Goal: Task Accomplishment & Management: Use online tool/utility

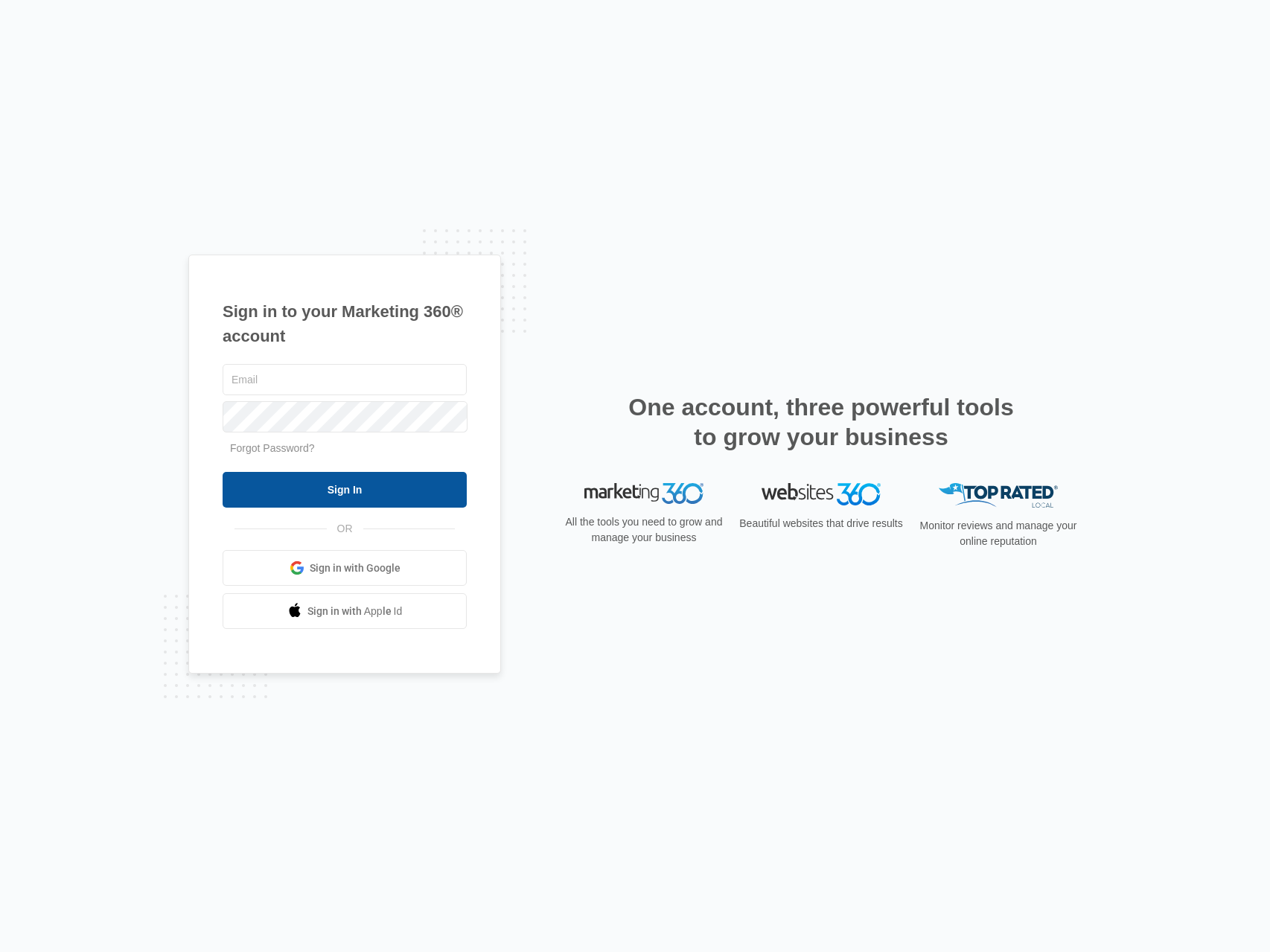
type input "[PERSON_NAME][EMAIL_ADDRESS][PERSON_NAME][DOMAIN_NAME]"
click at [278, 492] on input "Sign In" at bounding box center [344, 490] width 244 height 36
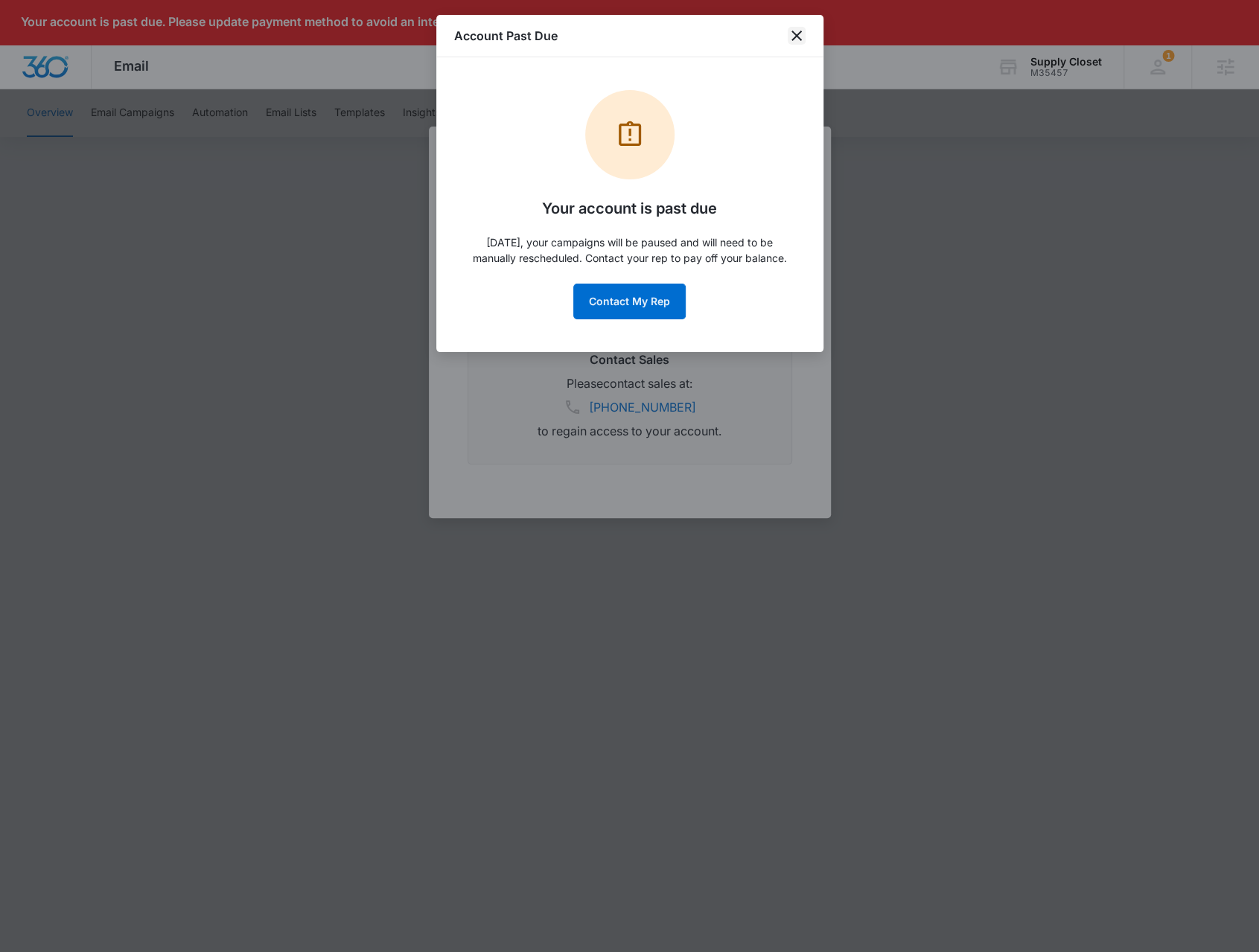
drag, startPoint x: 800, startPoint y: 30, endPoint x: 807, endPoint y: 123, distance: 93.3
click at [800, 30] on icon "close" at bounding box center [796, 35] width 18 height 18
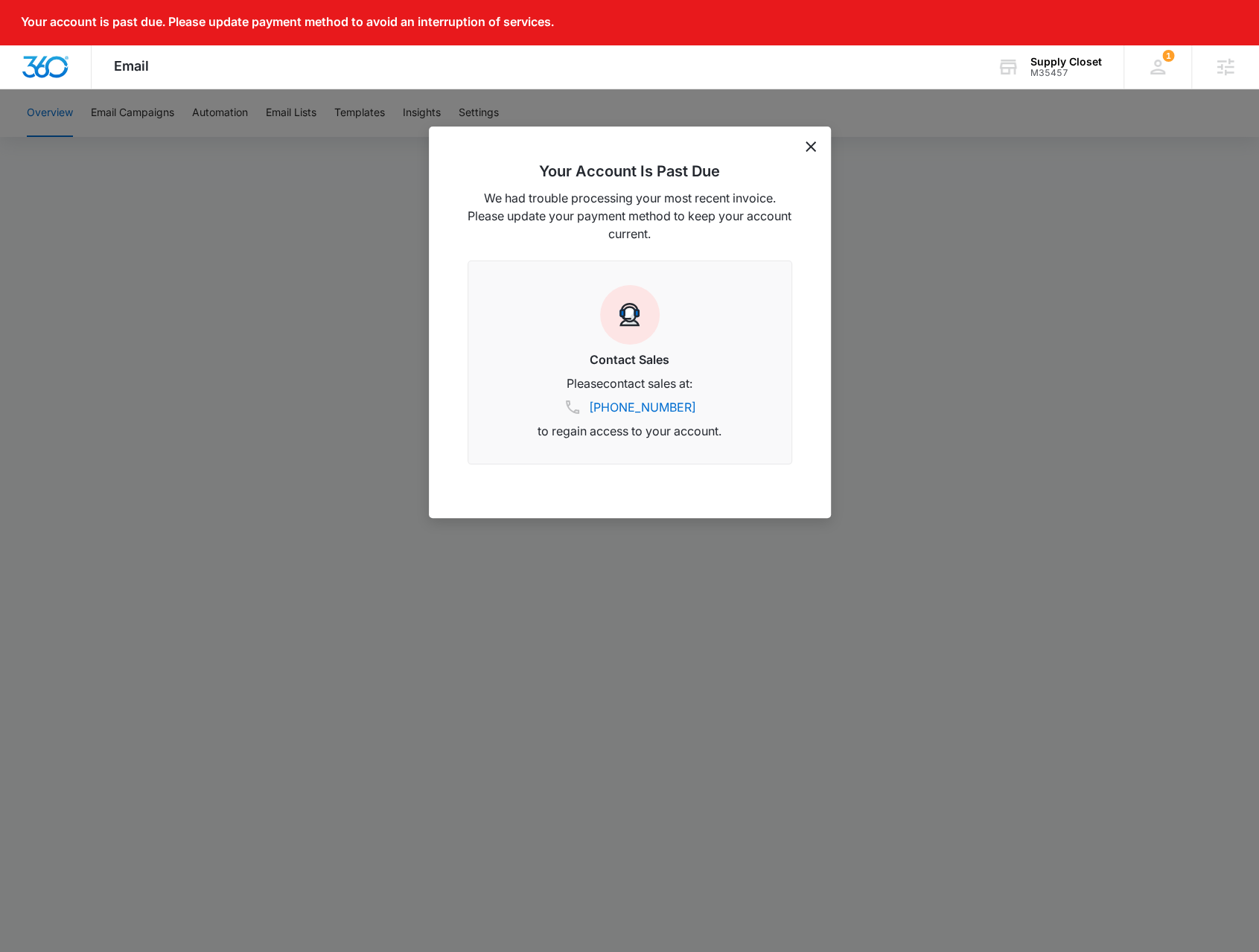
click at [813, 145] on icon "dismiss this dialog" at bounding box center [811, 146] width 10 height 10
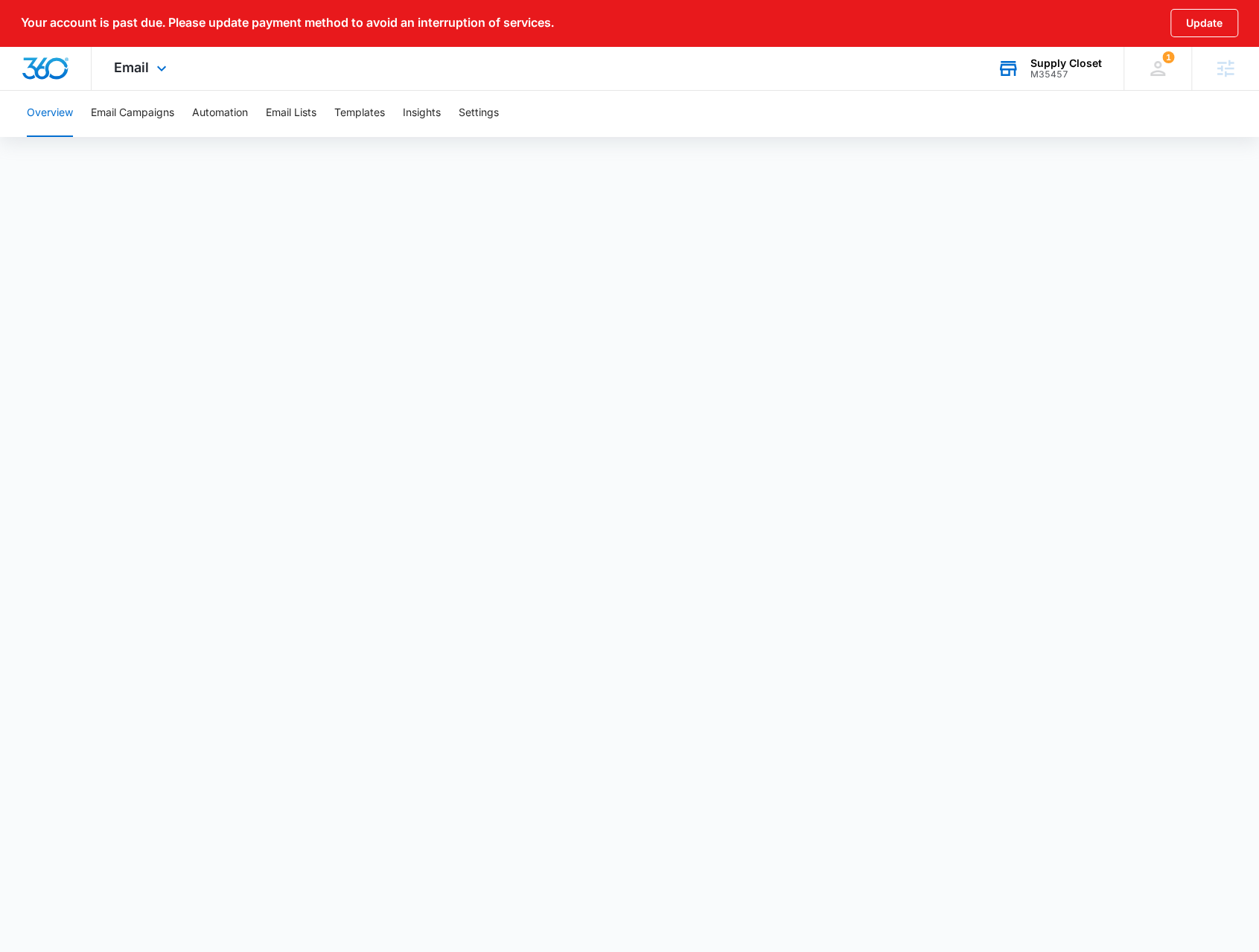
click at [1065, 71] on div "M35457" at bounding box center [1066, 74] width 71 height 10
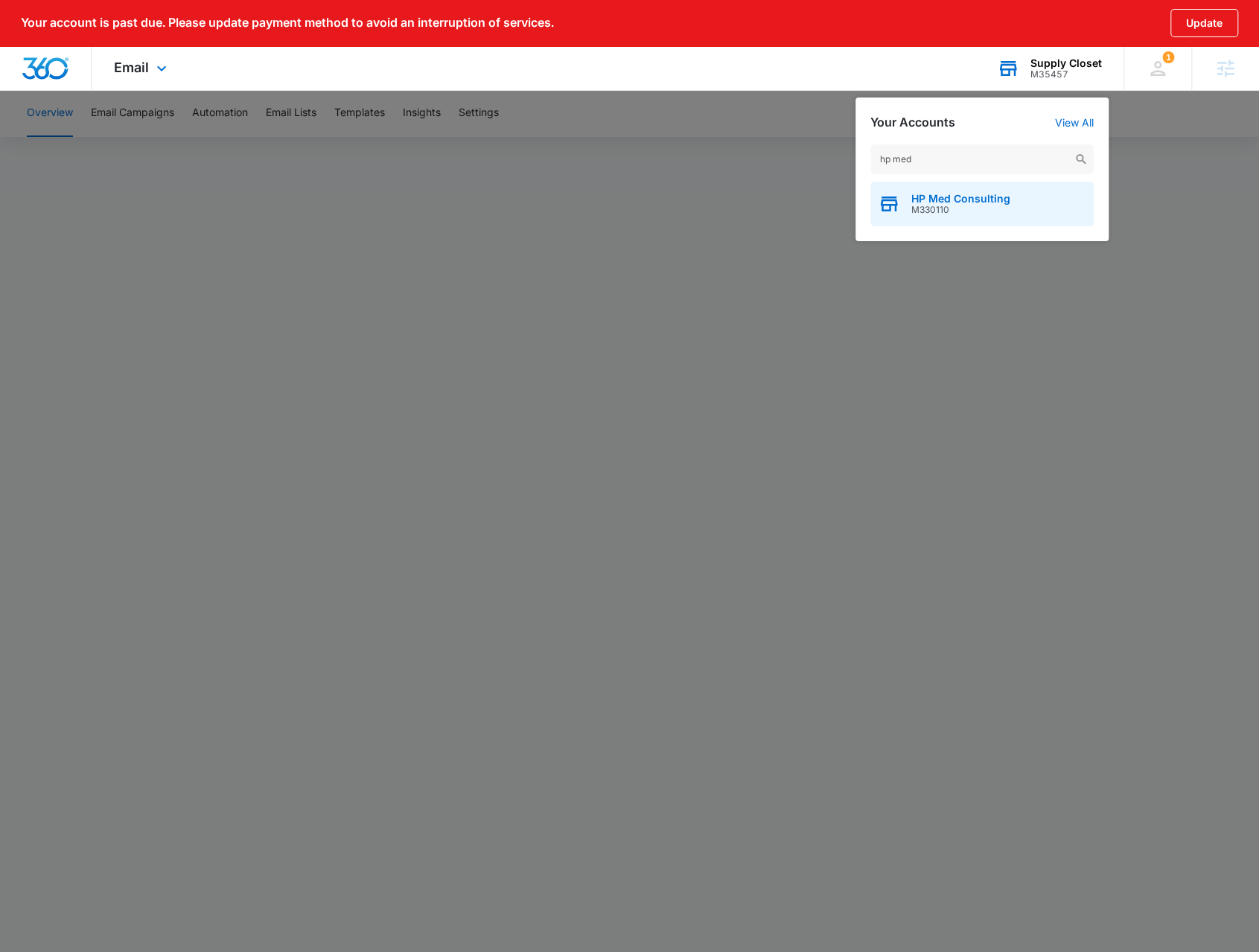
type input "hp med"
click at [974, 200] on span "HP Med Consulting" at bounding box center [961, 199] width 99 height 12
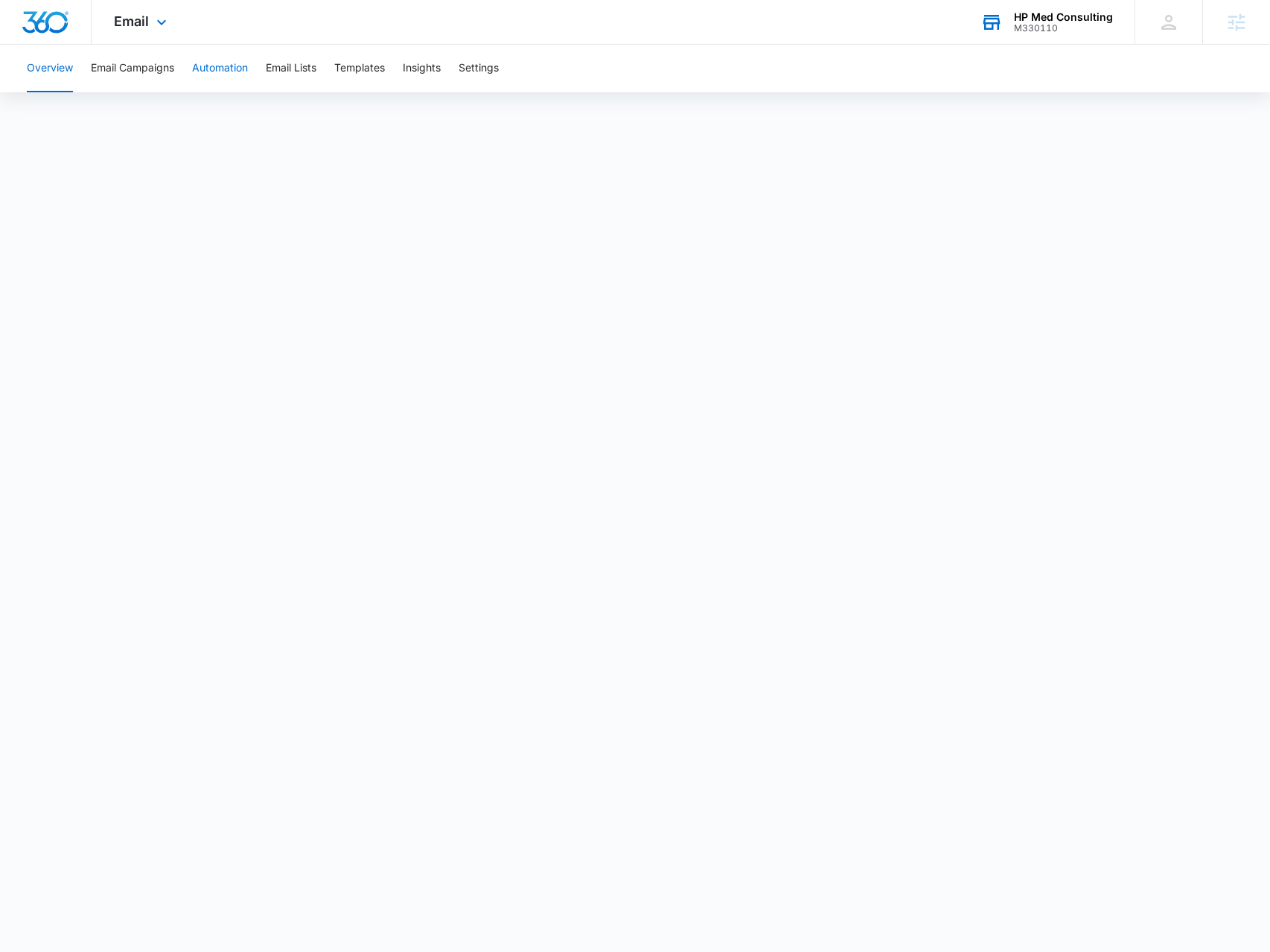
click at [211, 61] on button "Automation" at bounding box center [220, 68] width 56 height 48
click at [49, 68] on button "Overview" at bounding box center [49, 68] width 46 height 48
drag, startPoint x: 152, startPoint y: 32, endPoint x: 159, endPoint y: 97, distance: 65.4
click at [150, 31] on div "Email Apps Reputation Websites Forms CRM Email Social Payments POS Content Ads …" at bounding box center [142, 22] width 101 height 44
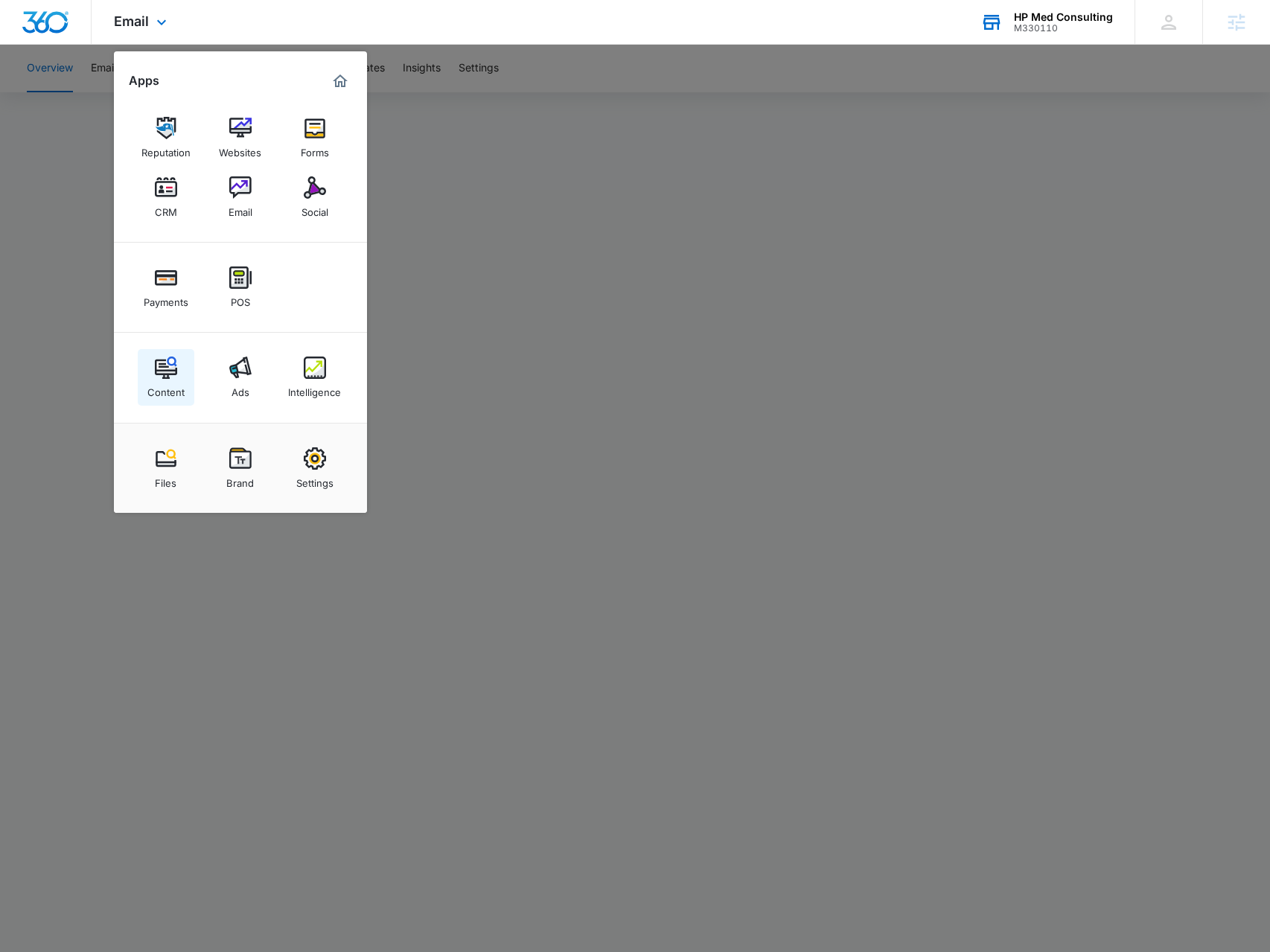
click at [167, 372] on img at bounding box center [166, 368] width 22 height 22
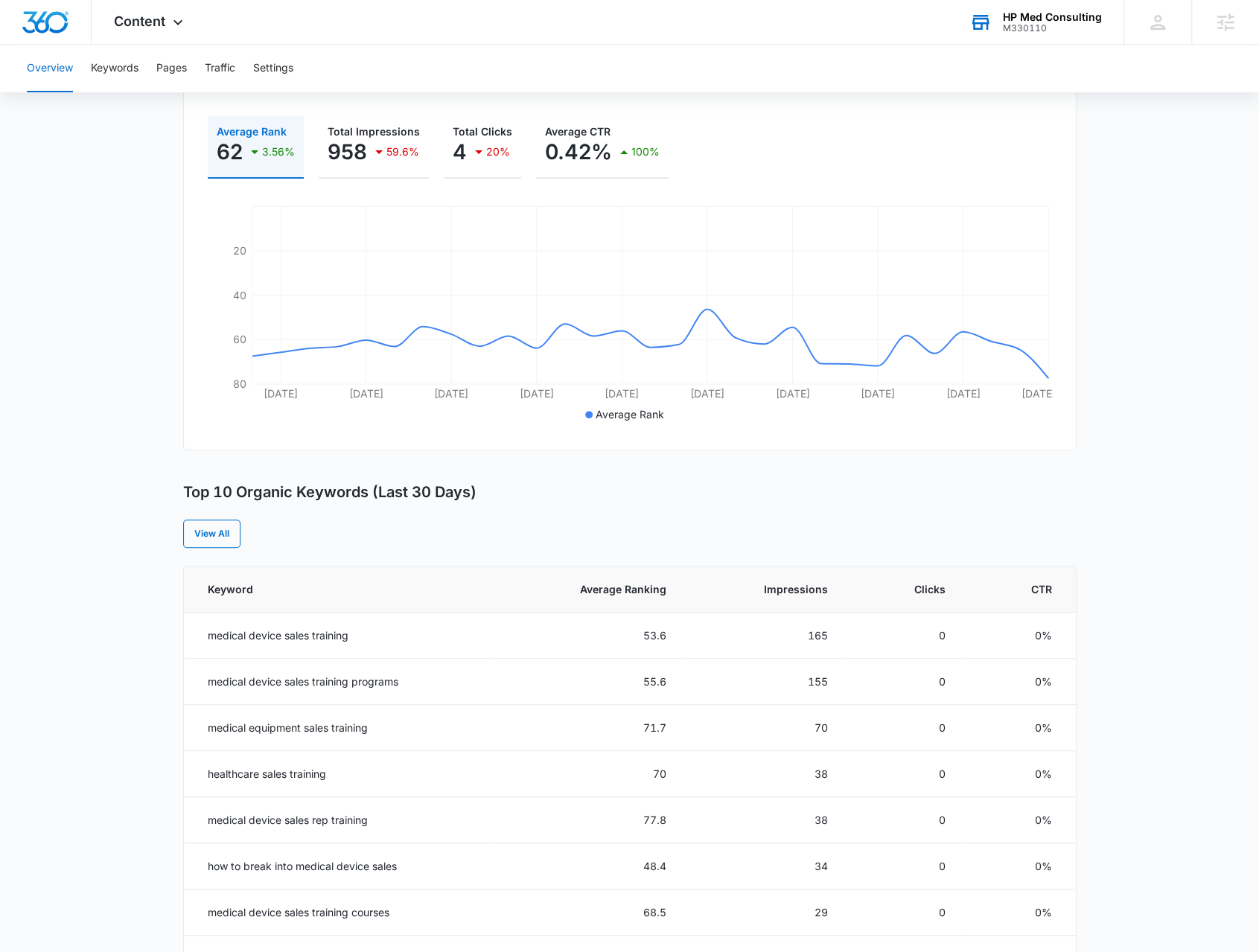
scroll to position [149, 0]
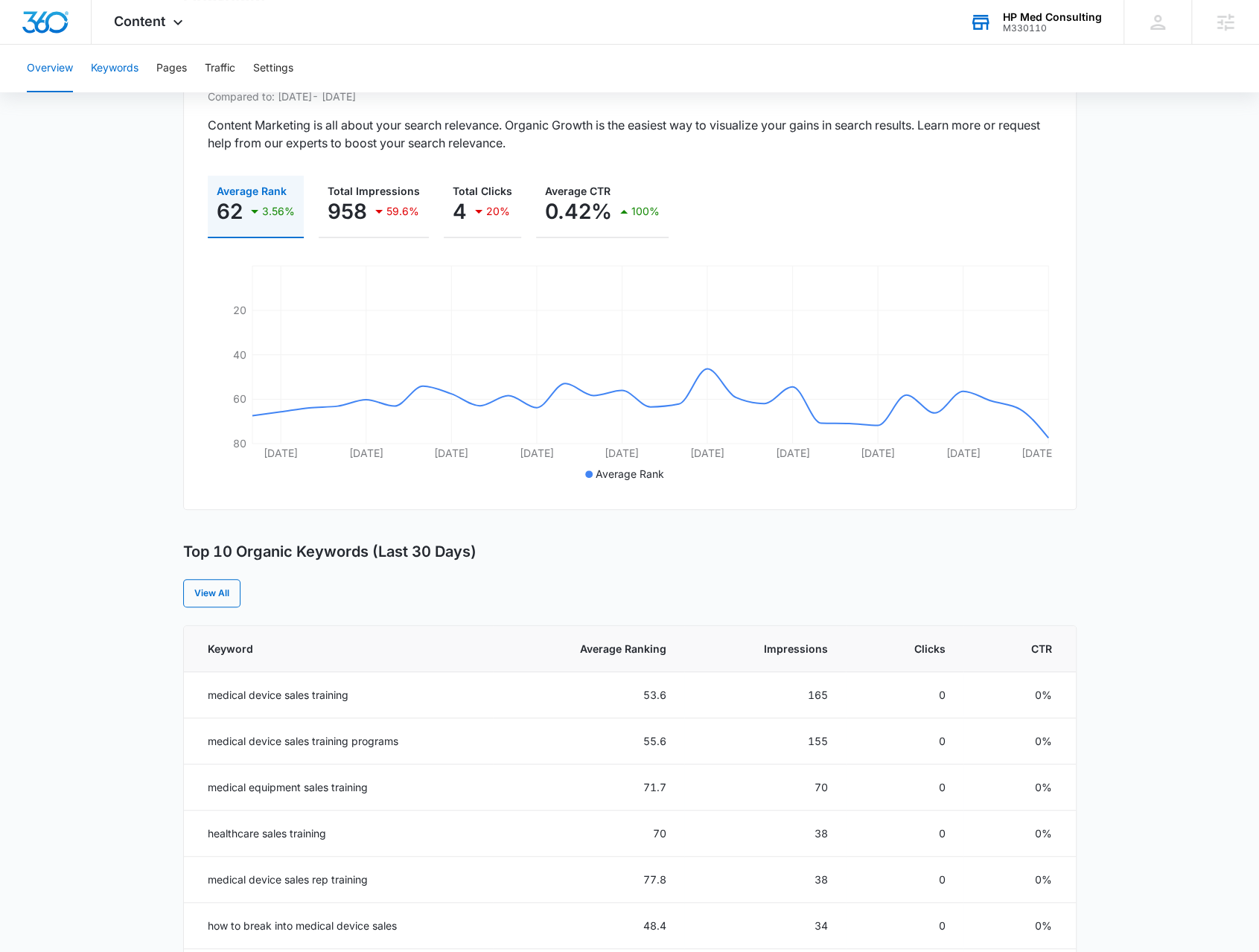
click at [126, 71] on button "Keywords" at bounding box center [115, 68] width 48 height 48
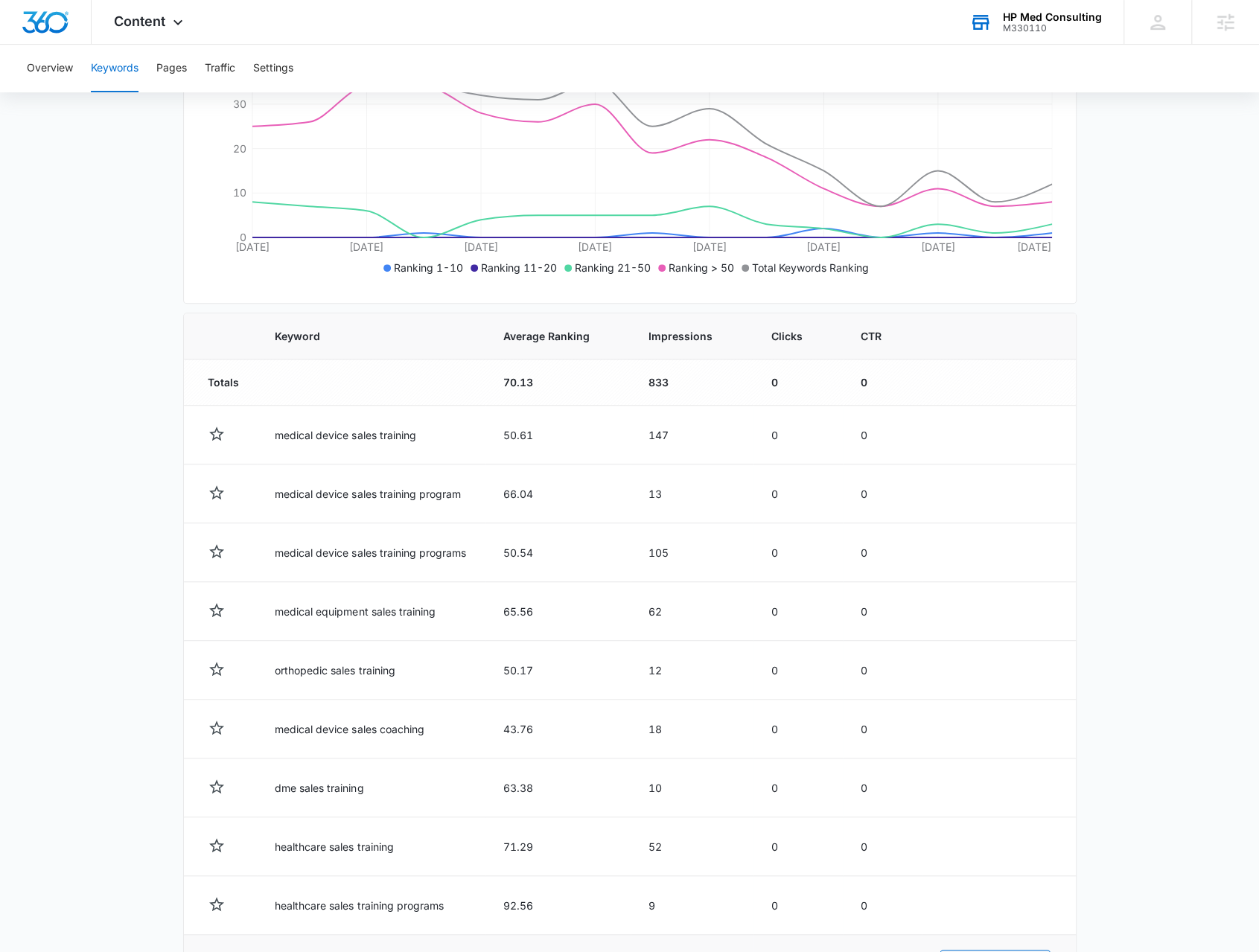
scroll to position [420, 0]
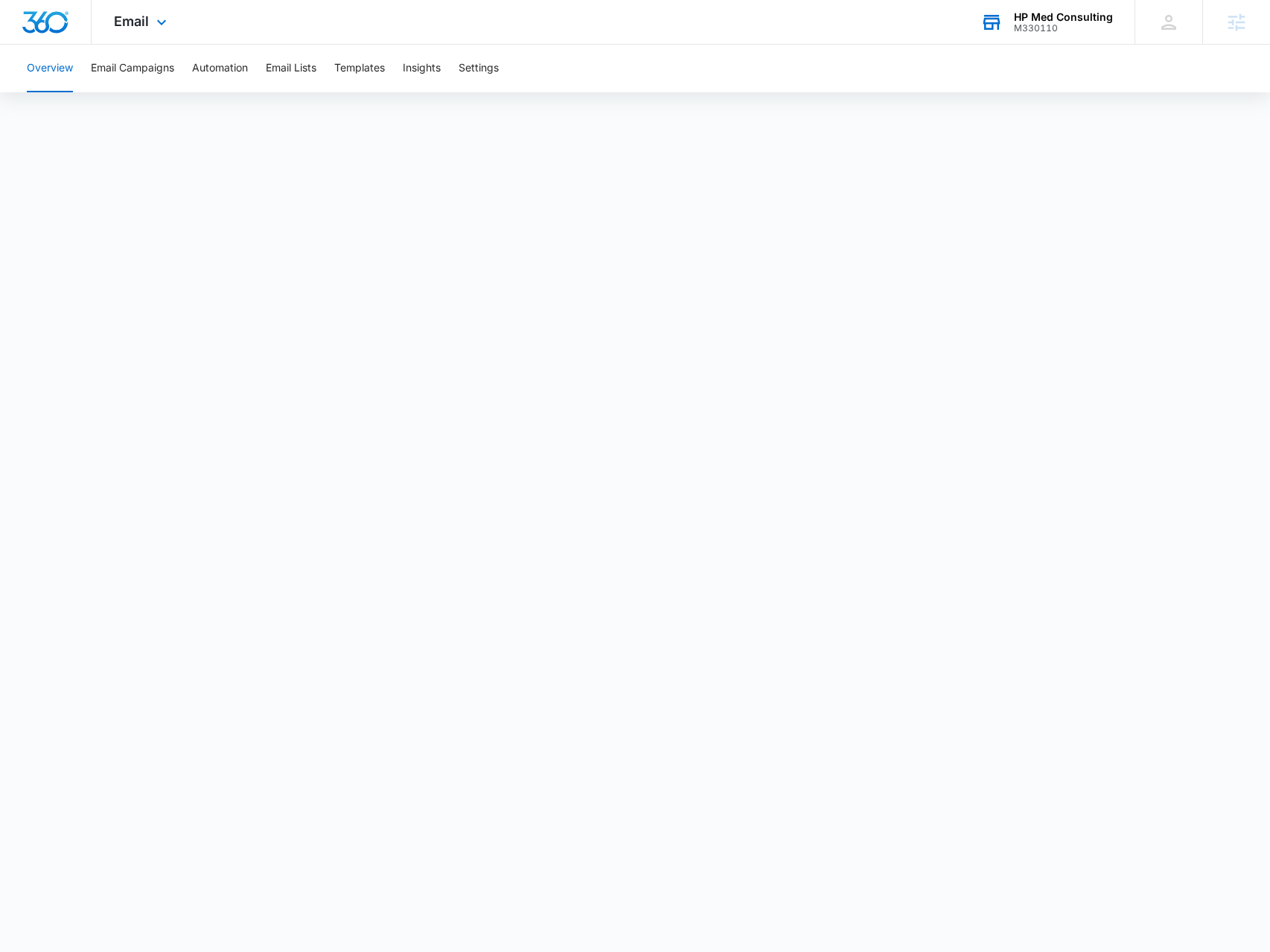
click at [1075, 20] on div "HP Med Consulting" at bounding box center [1063, 16] width 99 height 12
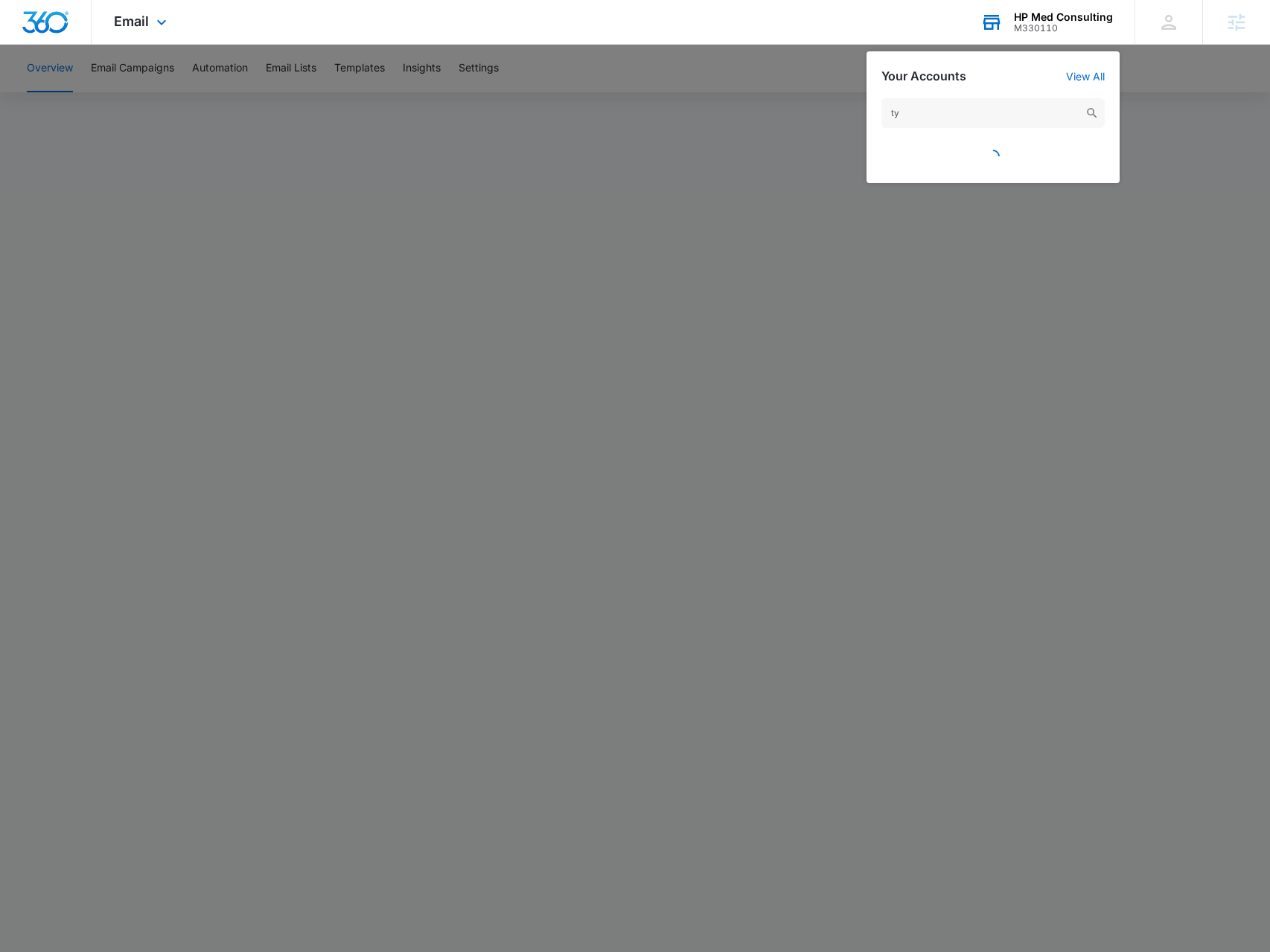
type input "t"
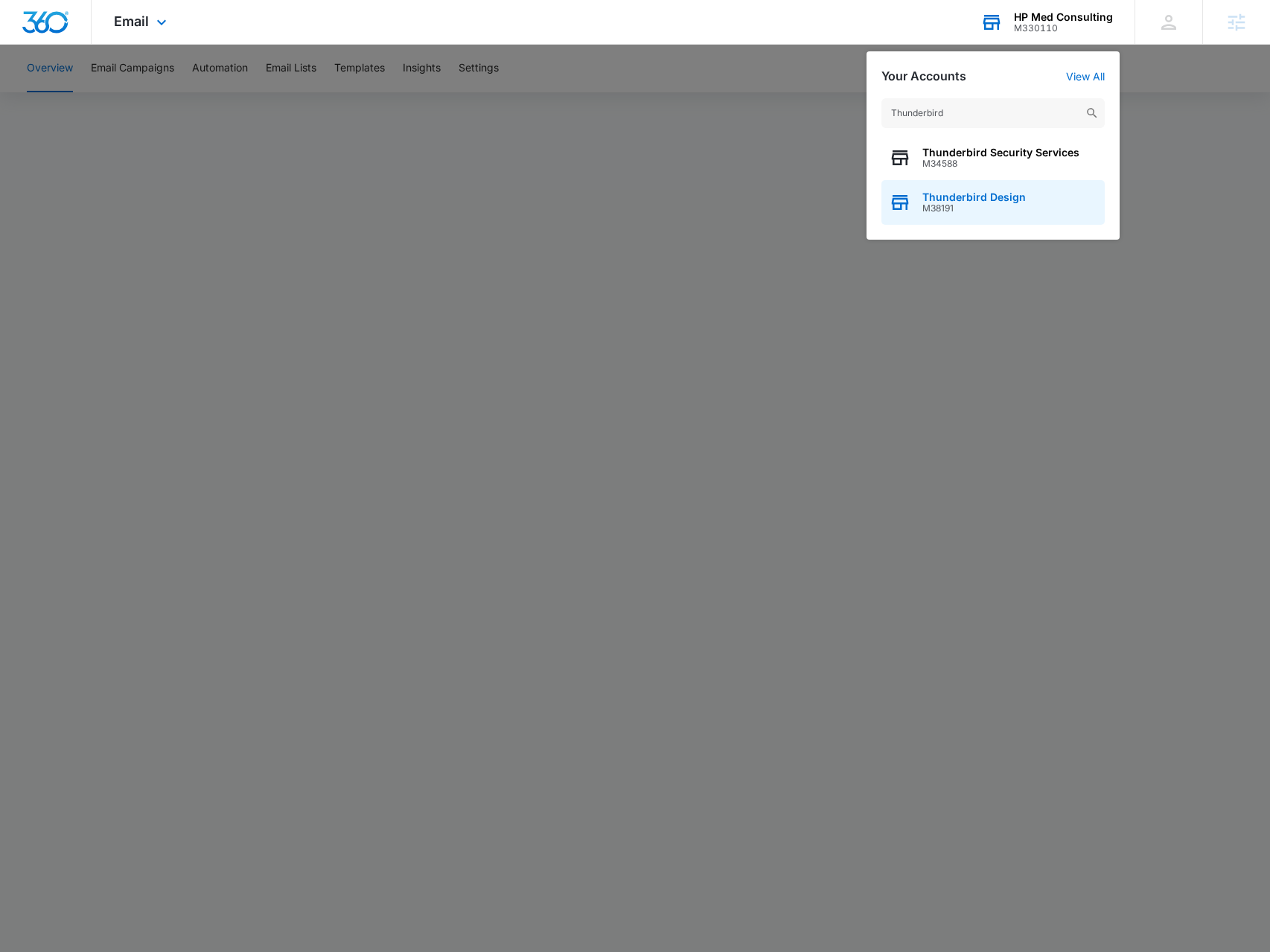
type input "Thunderbird"
click at [1016, 198] on span "Thunderbird Design" at bounding box center [975, 197] width 104 height 12
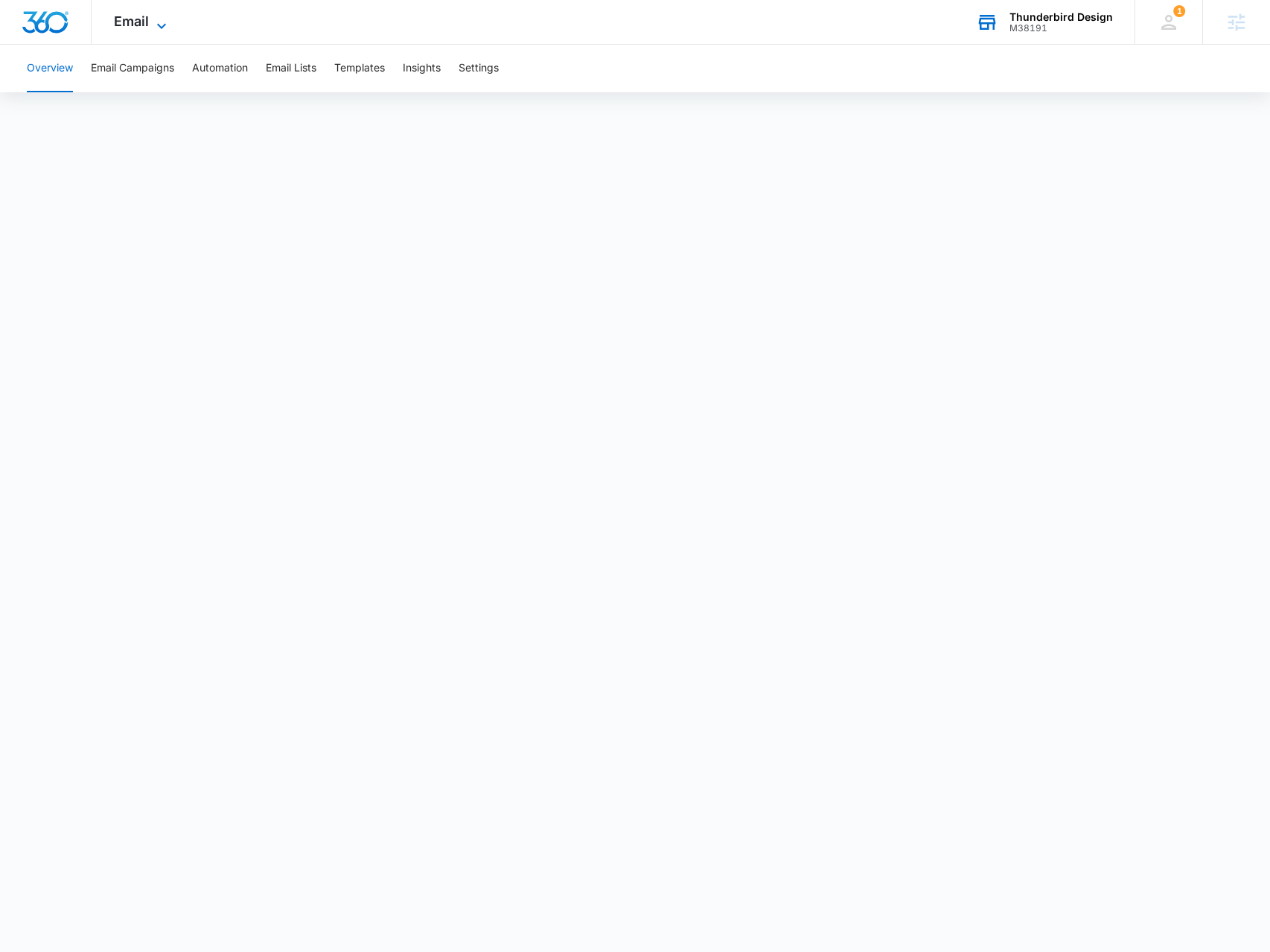
click at [159, 30] on icon at bounding box center [161, 26] width 18 height 18
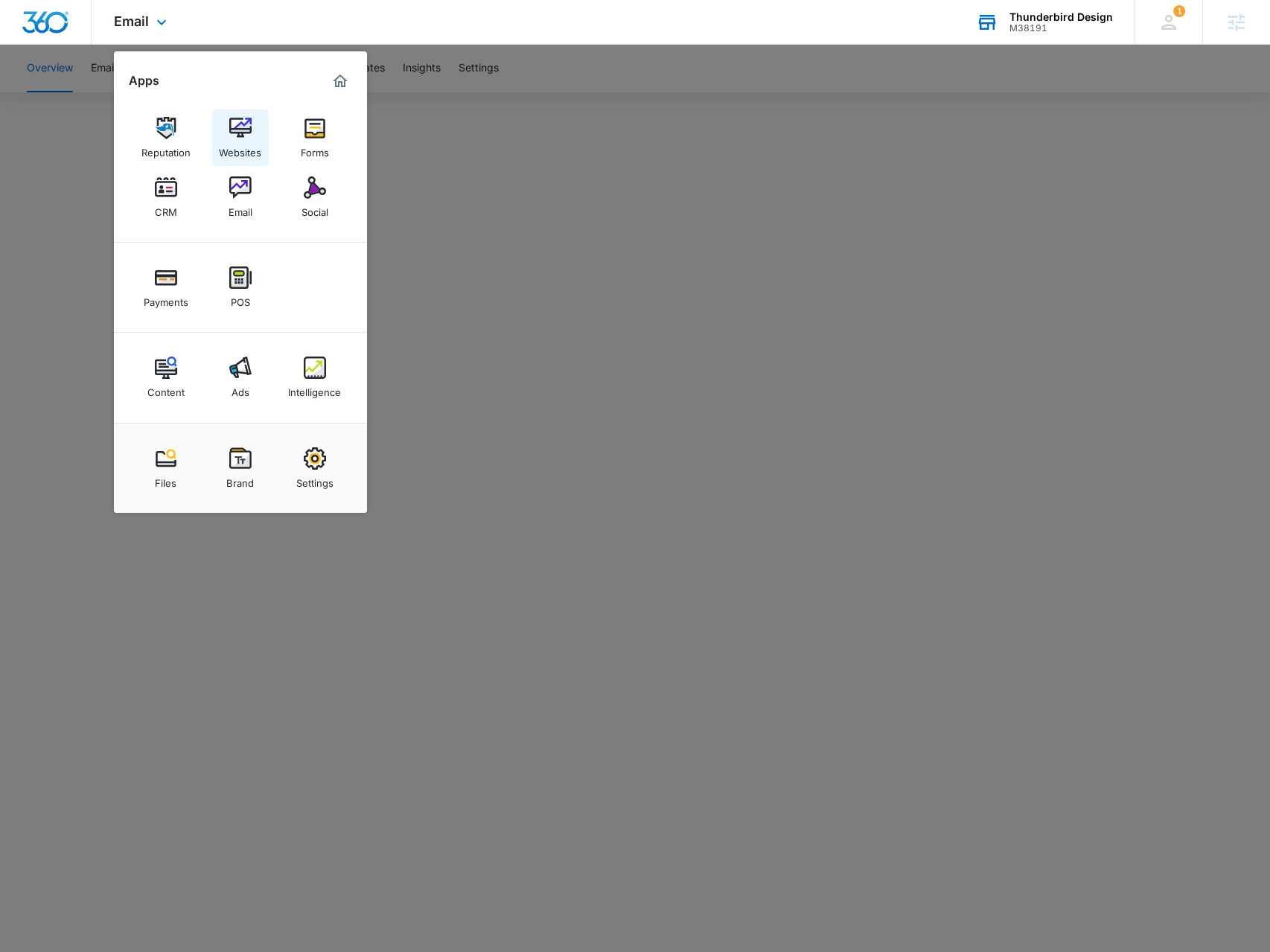
click at [236, 129] on img at bounding box center [240, 128] width 22 height 22
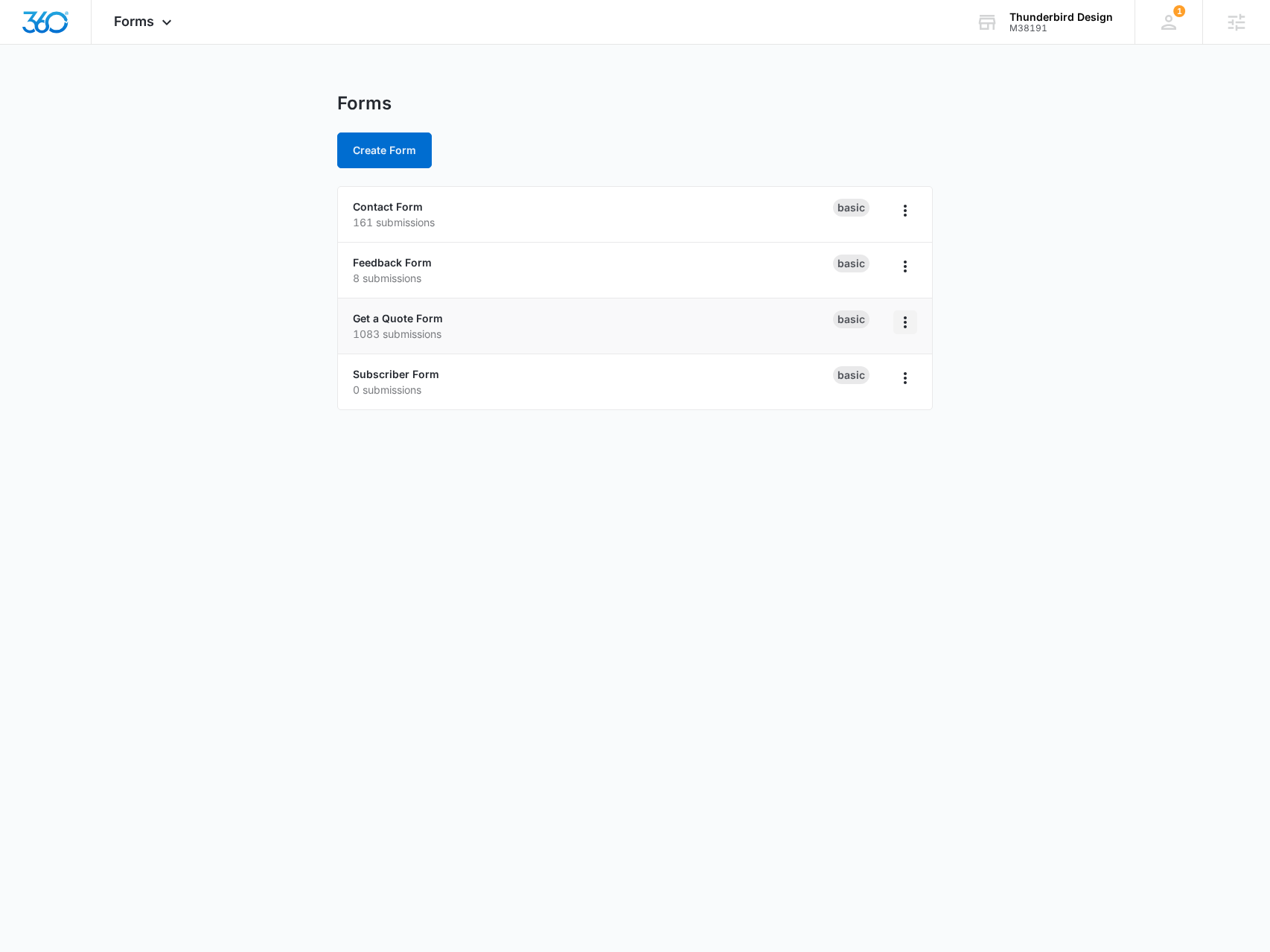
click at [906, 322] on icon "Overflow Menu" at bounding box center [906, 322] width 3 height 12
click at [372, 316] on link "Get a Quote Form" at bounding box center [397, 318] width 90 height 13
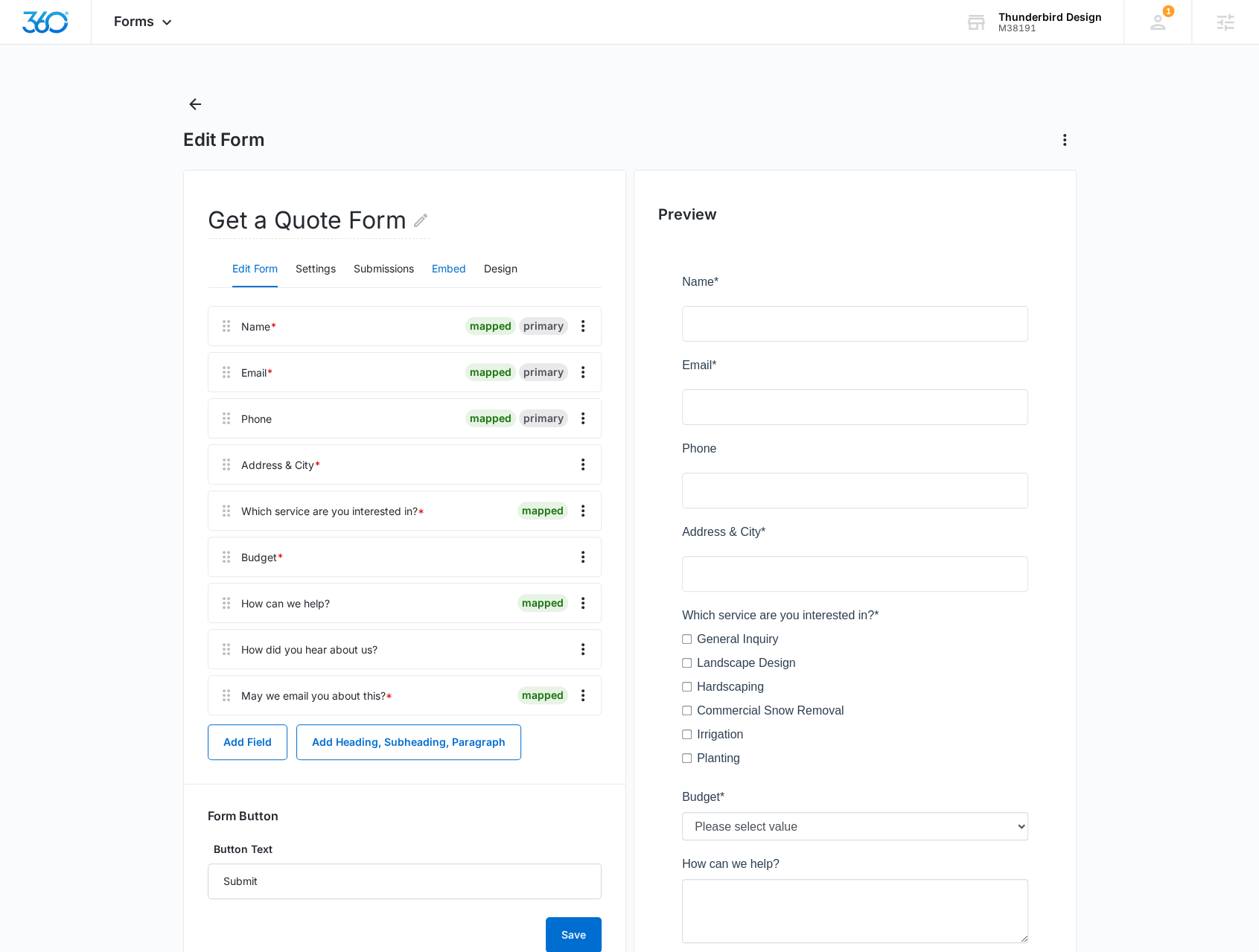
click at [451, 262] on button "Embed" at bounding box center [449, 269] width 35 height 36
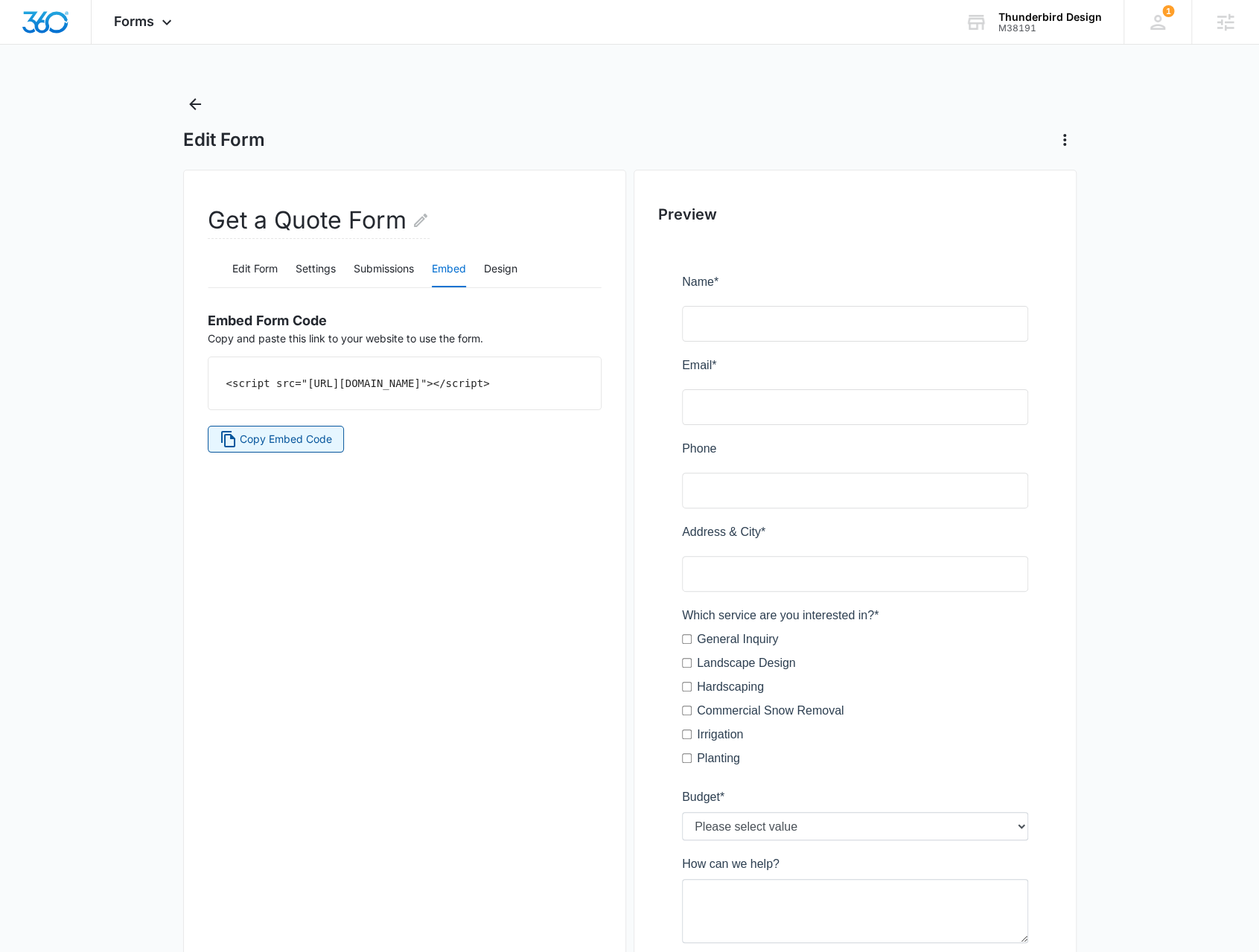
click at [268, 448] on span "Copy Embed Code" at bounding box center [286, 439] width 93 height 16
